Goal: Task Accomplishment & Management: Use online tool/utility

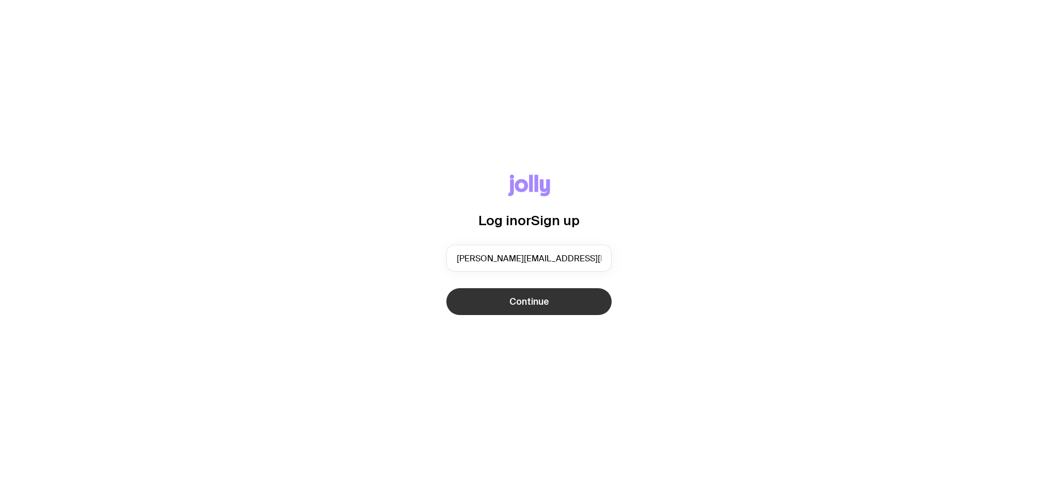
click at [498, 300] on button "Continue" at bounding box center [528, 301] width 165 height 27
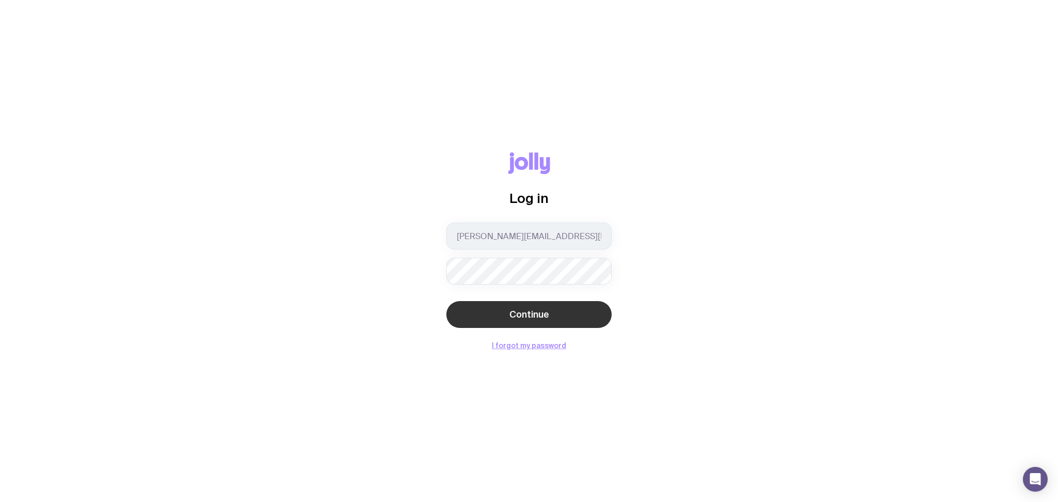
click at [524, 309] on span "Continue" at bounding box center [529, 314] width 40 height 12
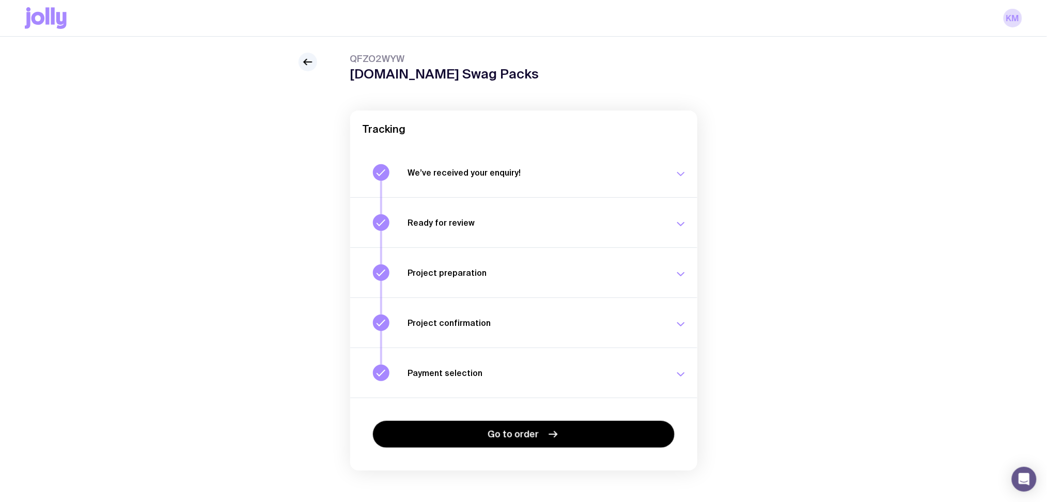
scroll to position [37, 0]
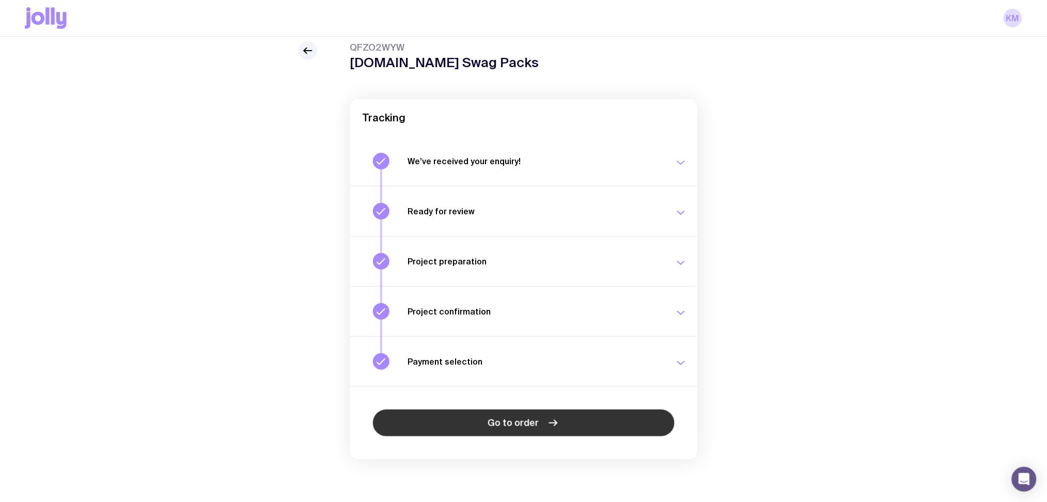
click at [547, 418] on icon at bounding box center [553, 423] width 12 height 12
